Goal: Book appointment/travel/reservation

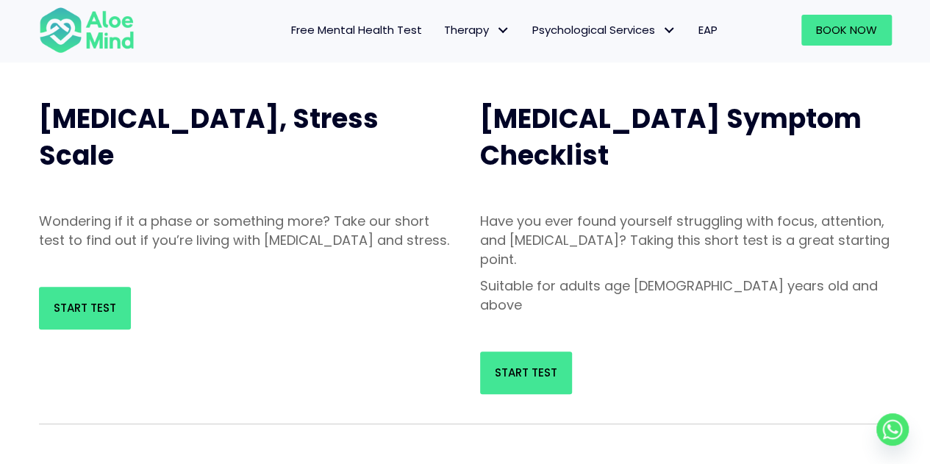
scroll to position [147, 0]
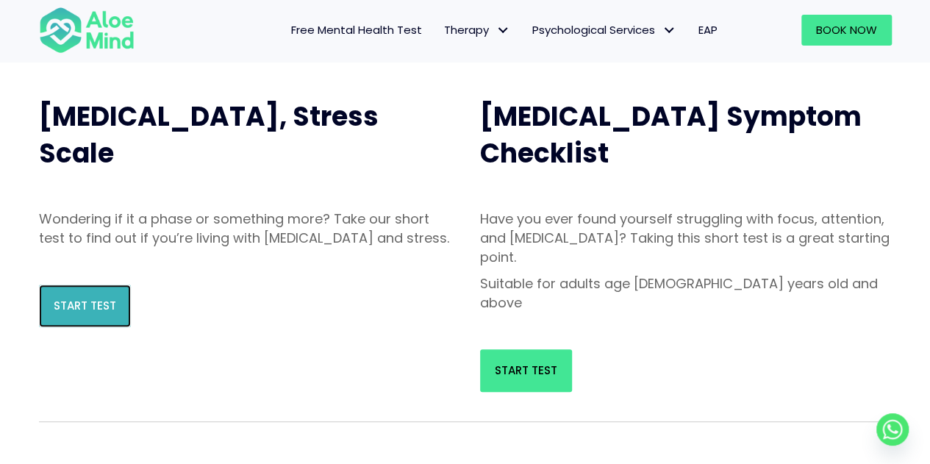
click at [79, 313] on span "Start Test" at bounding box center [85, 305] width 63 height 15
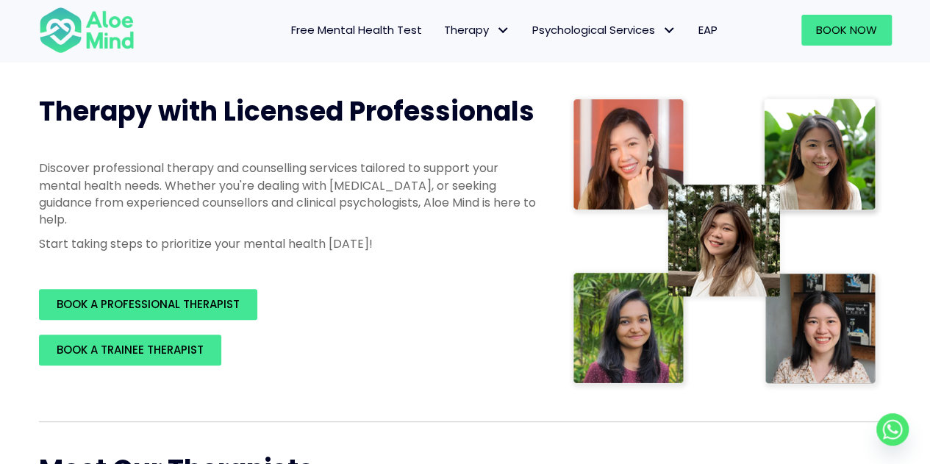
scroll to position [176, 0]
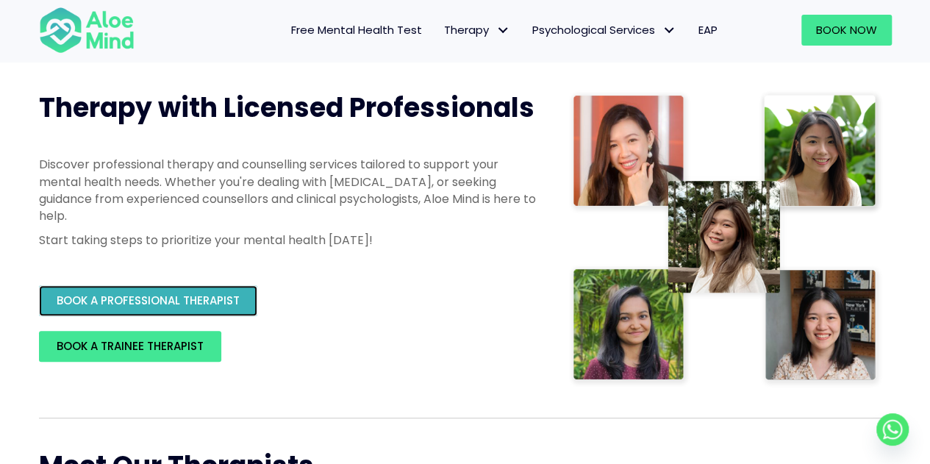
click at [240, 289] on link "BOOK A PROFESSIONAL THERAPIST" at bounding box center [148, 300] width 218 height 31
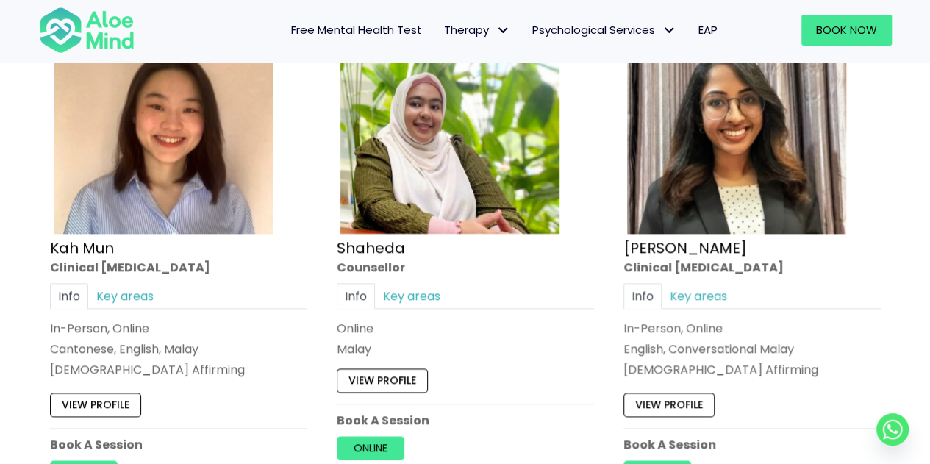
scroll to position [824, 0]
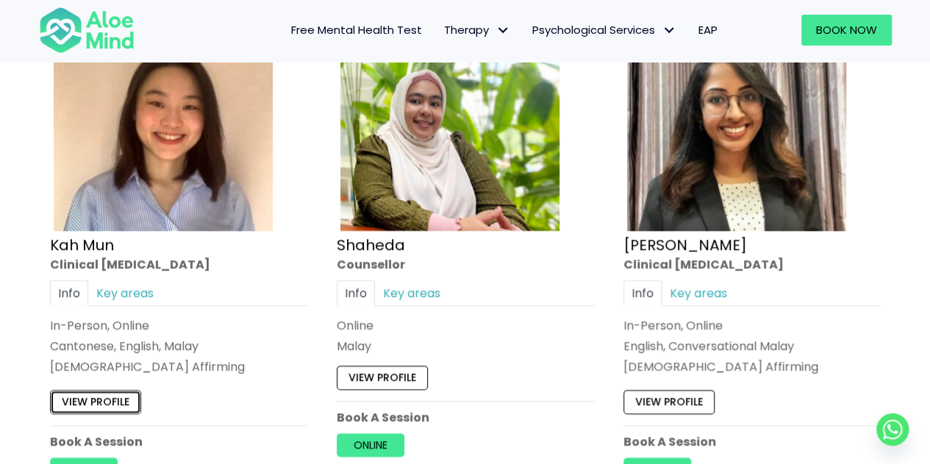
click at [106, 399] on link "View profile" at bounding box center [95, 402] width 91 height 24
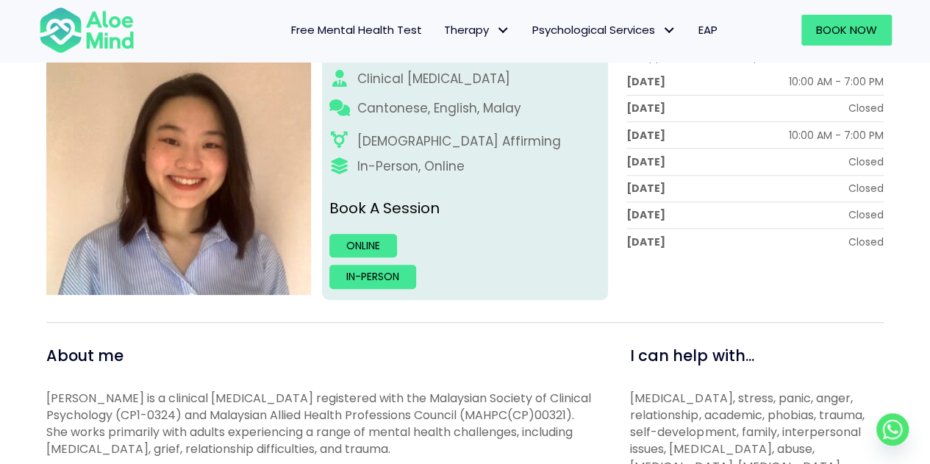
scroll to position [235, 0]
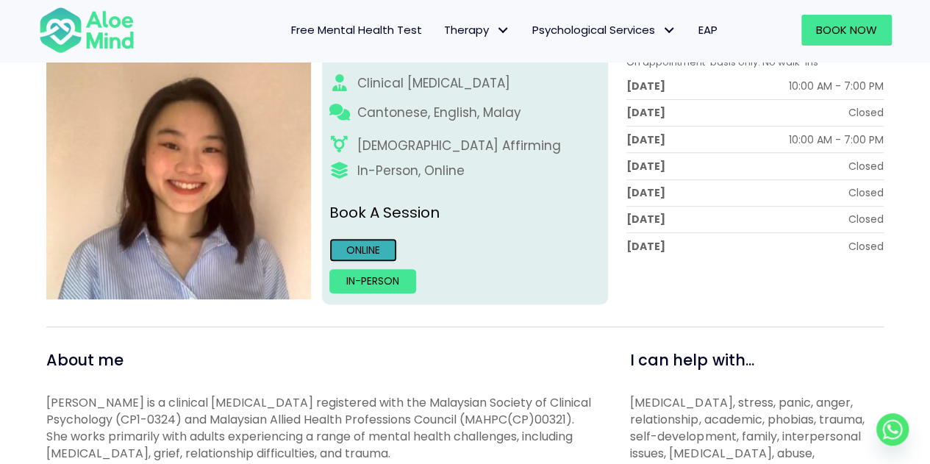
click at [374, 250] on link "Online" at bounding box center [363, 250] width 68 height 24
